Goal: Task Accomplishment & Management: Complete application form

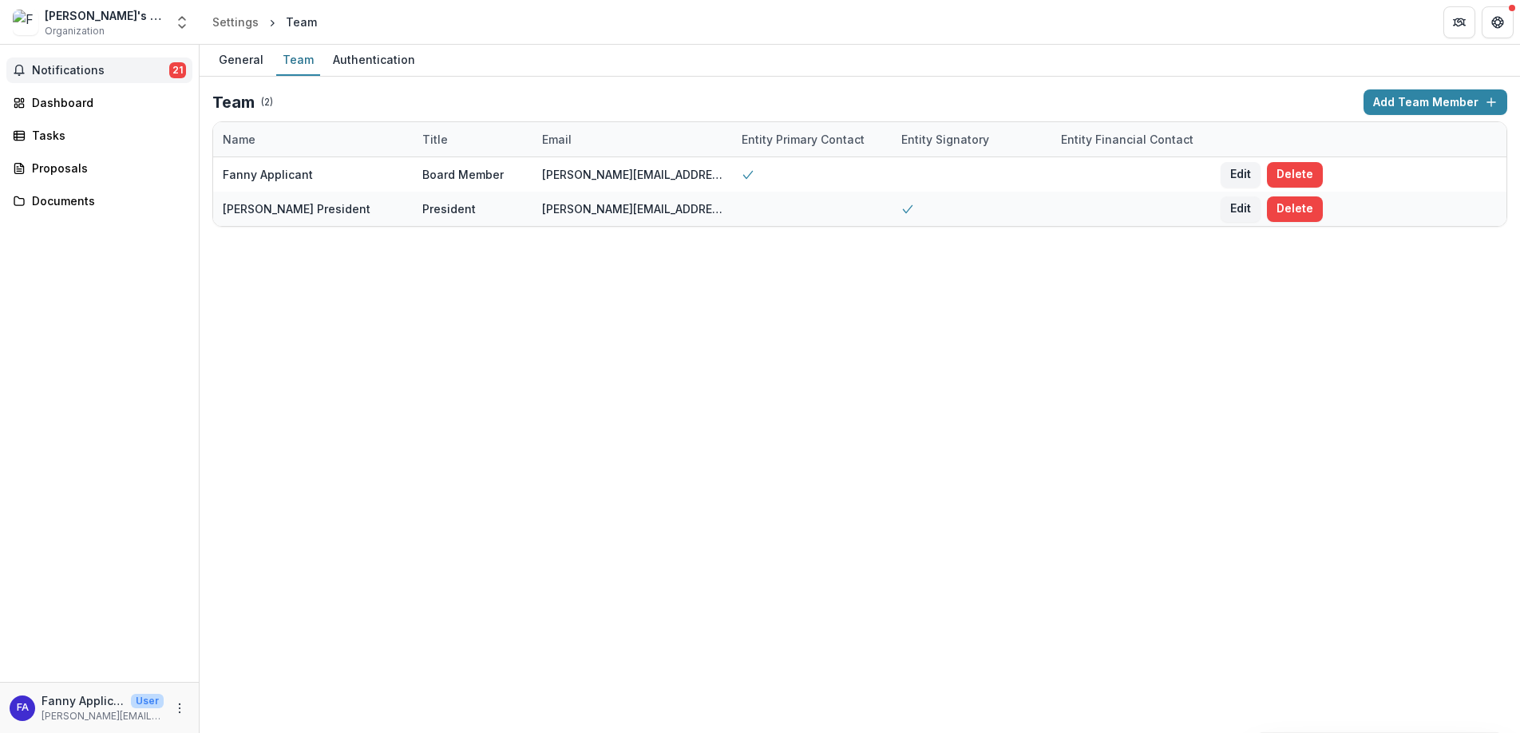
click at [88, 77] on button "Notifications 21" at bounding box center [99, 70] width 186 height 26
click at [84, 100] on div "Dashboard" at bounding box center [106, 102] width 148 height 17
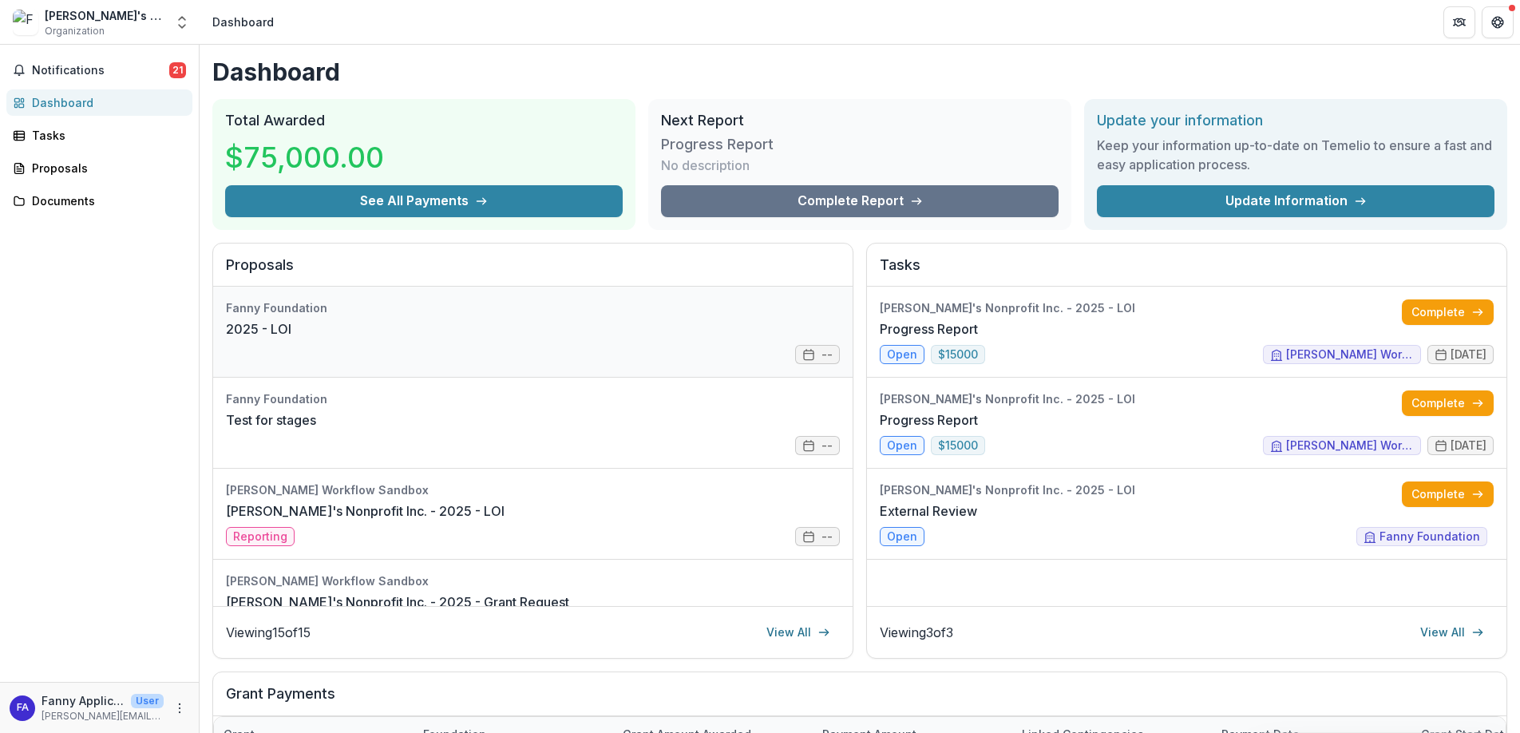
click at [291, 338] on link "2025 - LOI" at bounding box center [258, 328] width 65 height 19
